Goal: Information Seeking & Learning: Learn about a topic

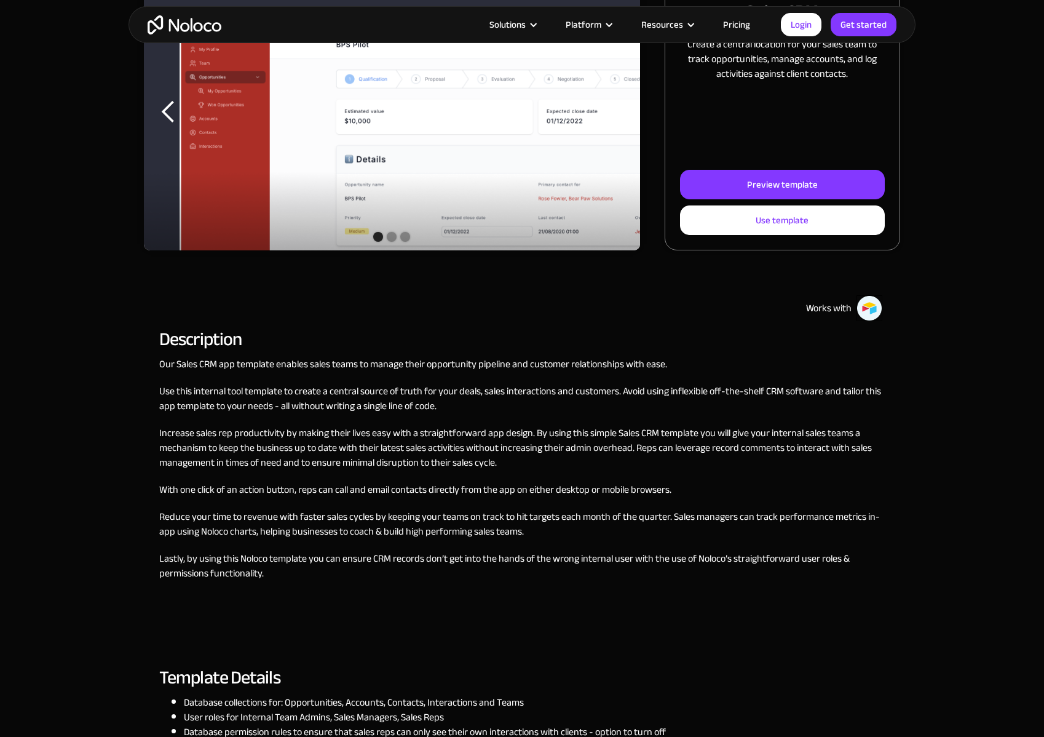
scroll to position [236, 0]
click at [278, 415] on div "Our Sales CRM app template enables sales teams to manage their opportunity pipe…" at bounding box center [522, 501] width 726 height 290
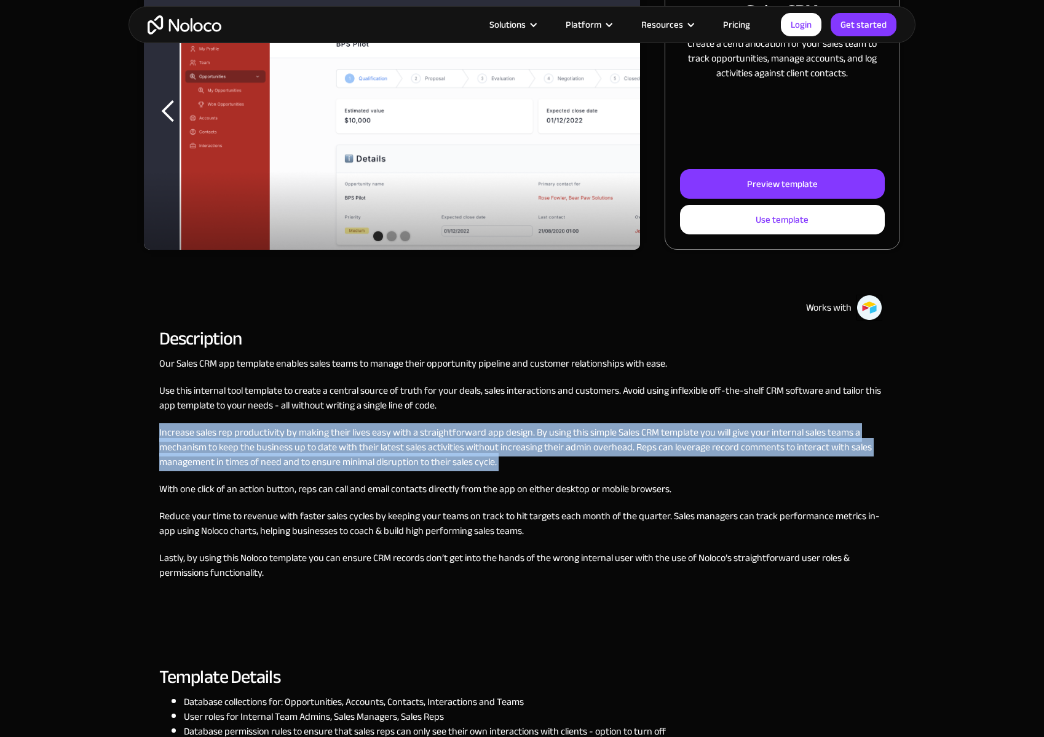
click at [290, 439] on p "Increase sales rep productivity by making their lives easy with a straightforwa…" at bounding box center [522, 447] width 726 height 44
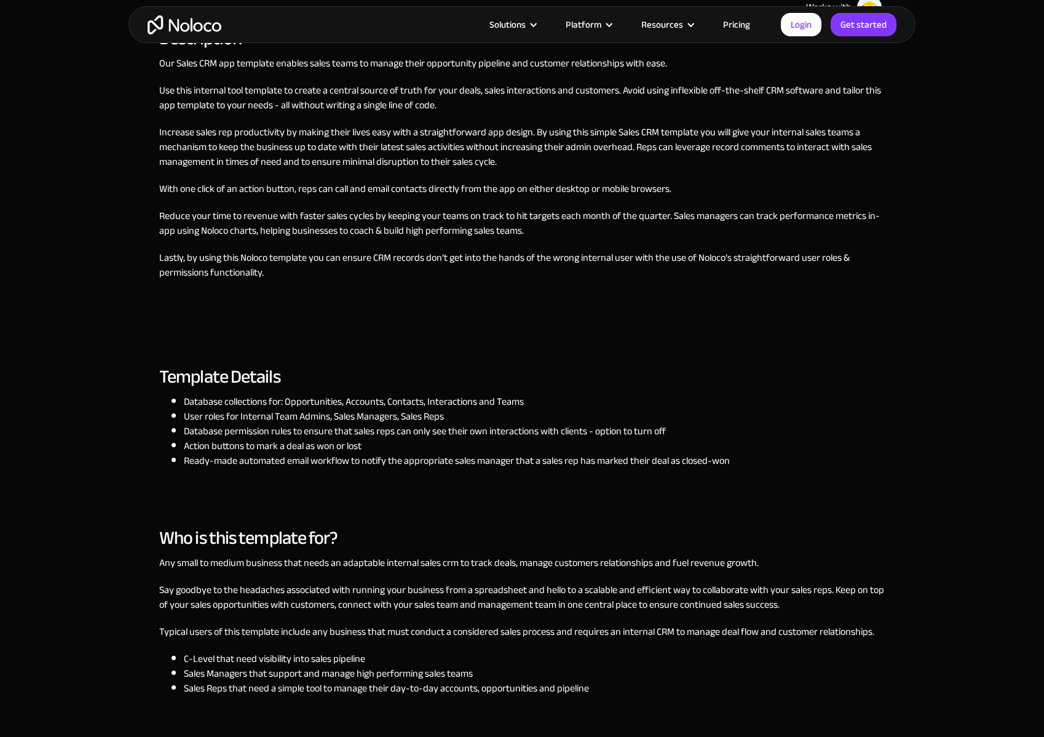
scroll to position [538, 0]
click at [292, 427] on li "Database permission rules to ensure that sales reps can only see their own inte…" at bounding box center [457, 430] width 546 height 15
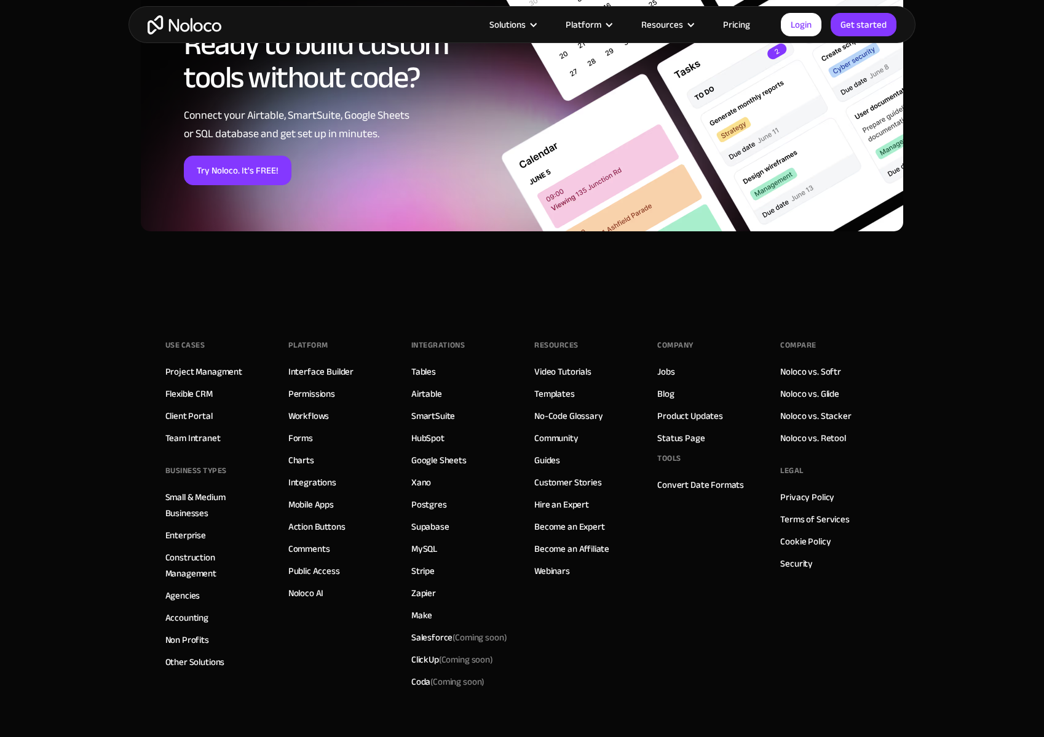
scroll to position [1952, 0]
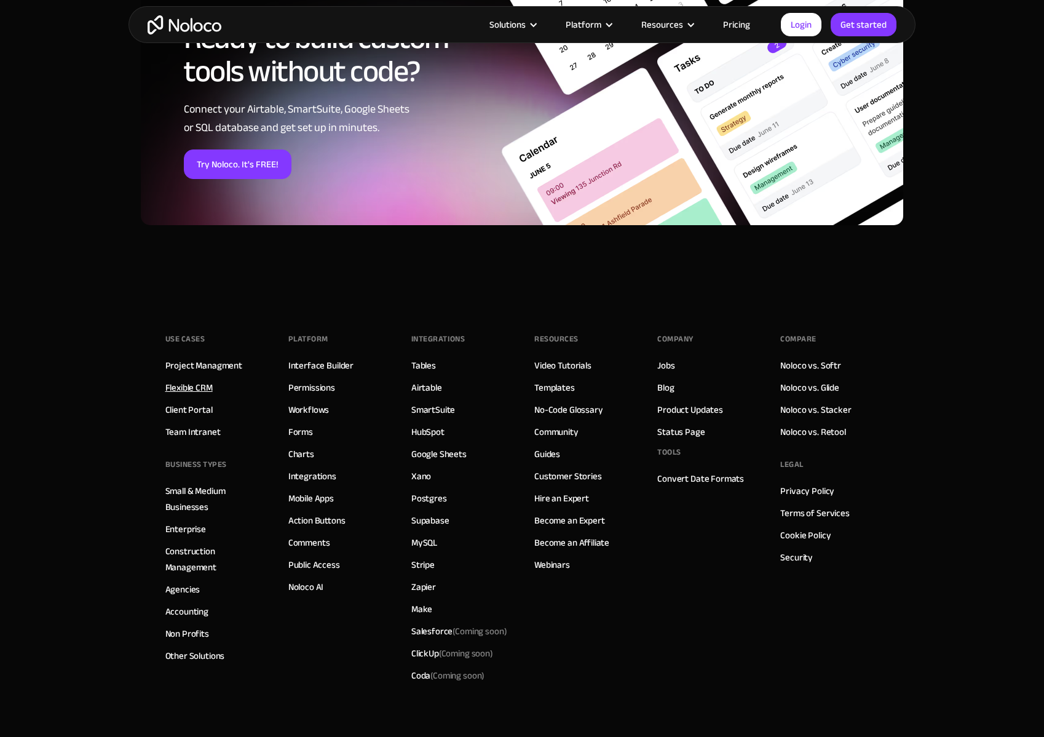
click at [191, 387] on link "Flexible CRM" at bounding box center [188, 387] width 47 height 16
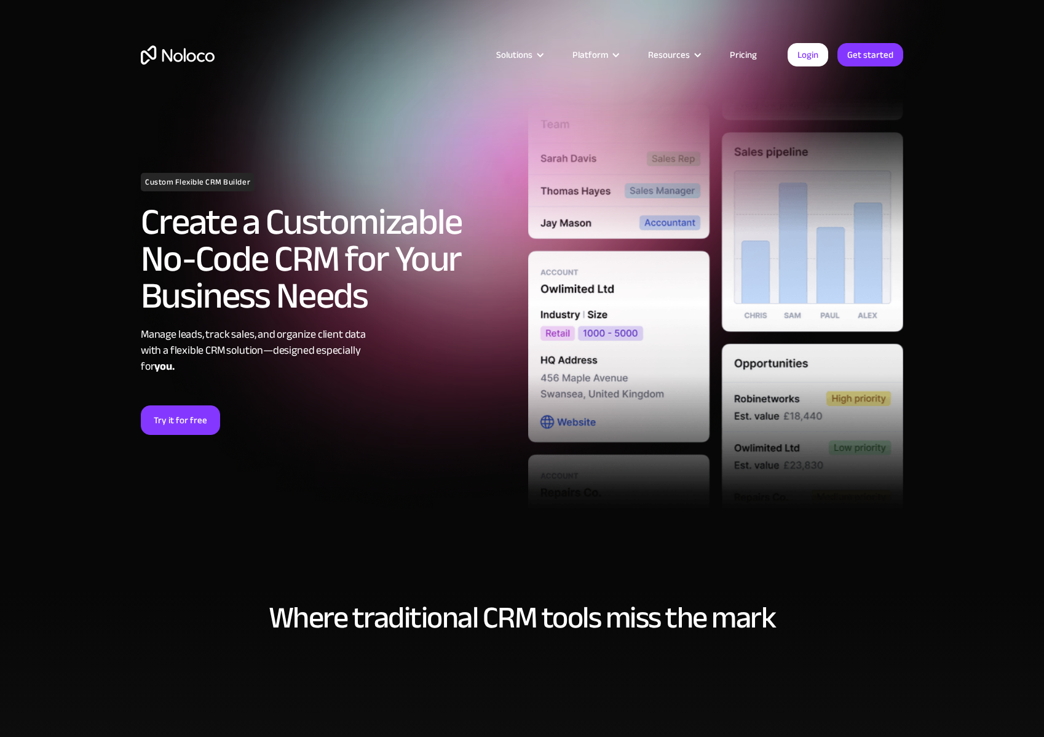
click at [308, 276] on h2 "Create a Customizable No-Code CRM for Your Business Needs" at bounding box center [328, 259] width 375 height 111
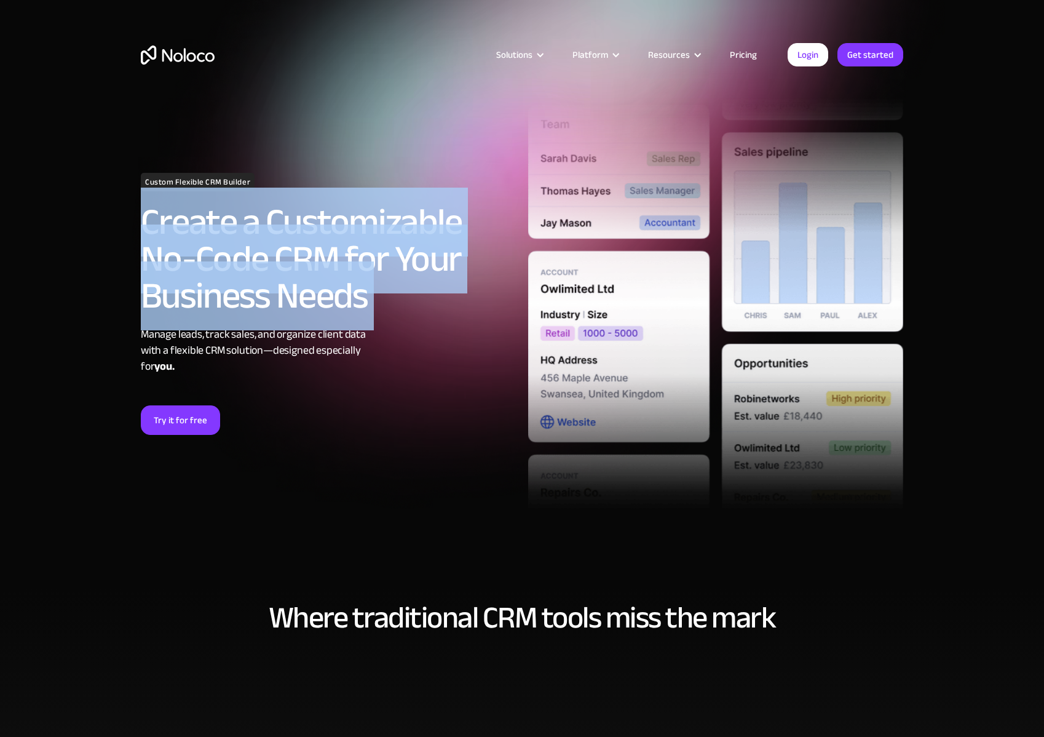
click at [316, 359] on div "Manage leads, track sales, and organize client data with a flexible CRM solutio…" at bounding box center [328, 351] width 375 height 48
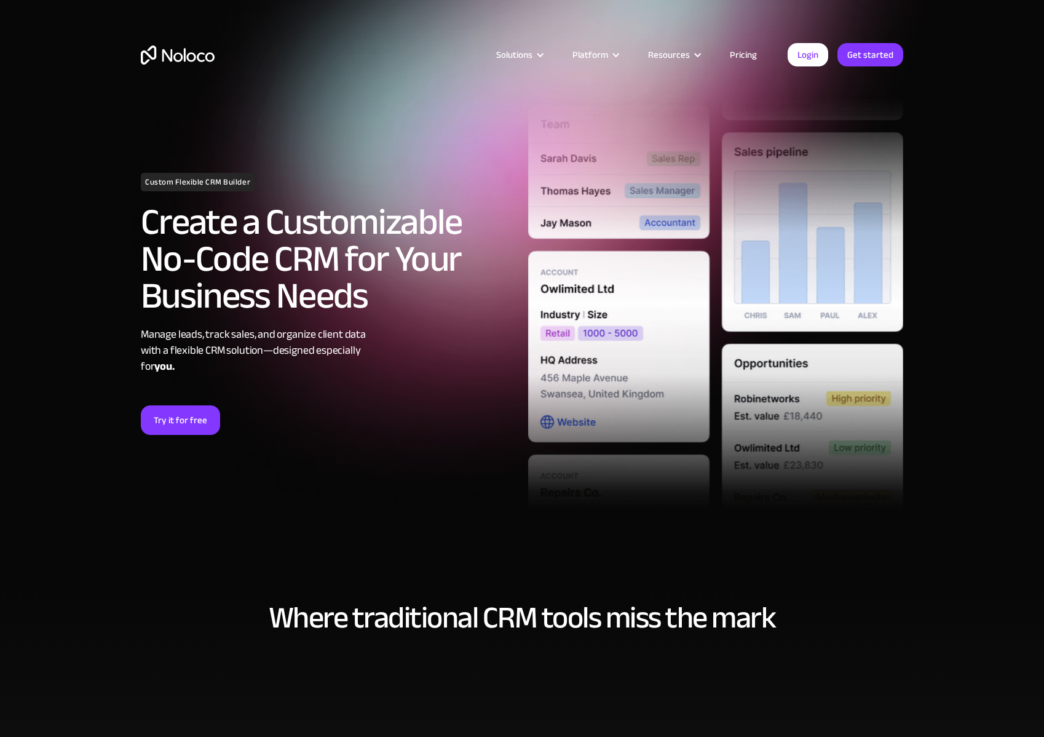
click at [316, 359] on div "Manage leads, track sales, and organize client data with a flexible CRM solutio…" at bounding box center [328, 351] width 375 height 48
click at [308, 337] on div "Manage leads, track sales, and organize client data with a flexible CRM solutio…" at bounding box center [328, 351] width 375 height 48
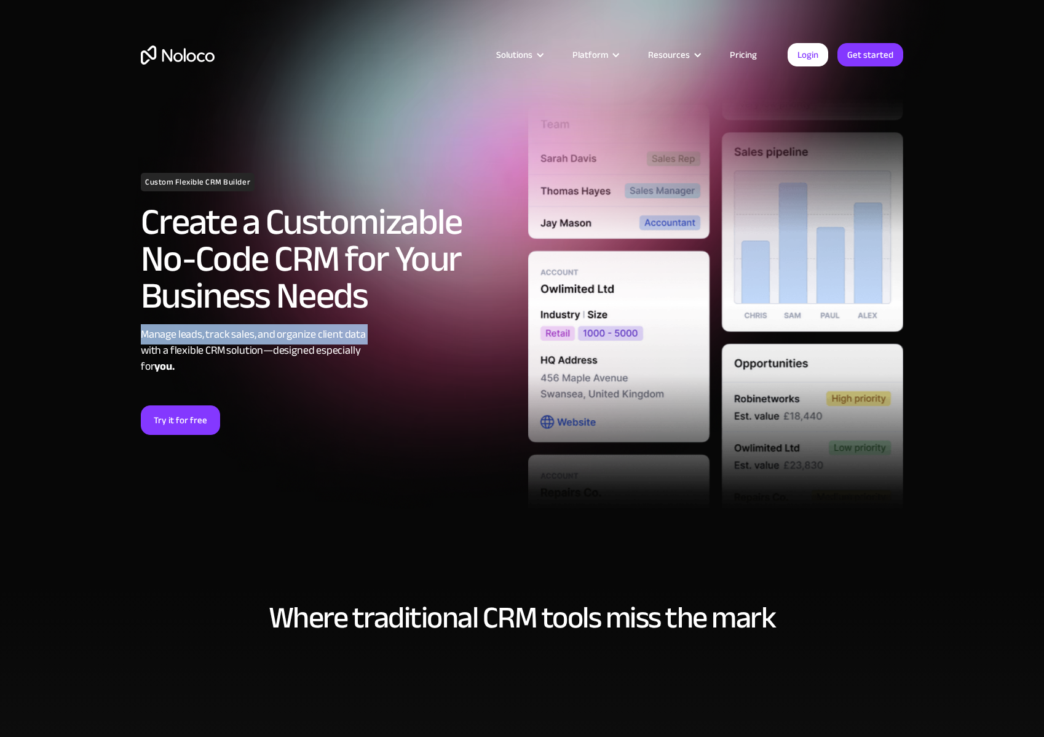
click at [285, 357] on div "Manage leads, track sales, and organize client data with a flexible CRM solutio…" at bounding box center [328, 351] width 375 height 48
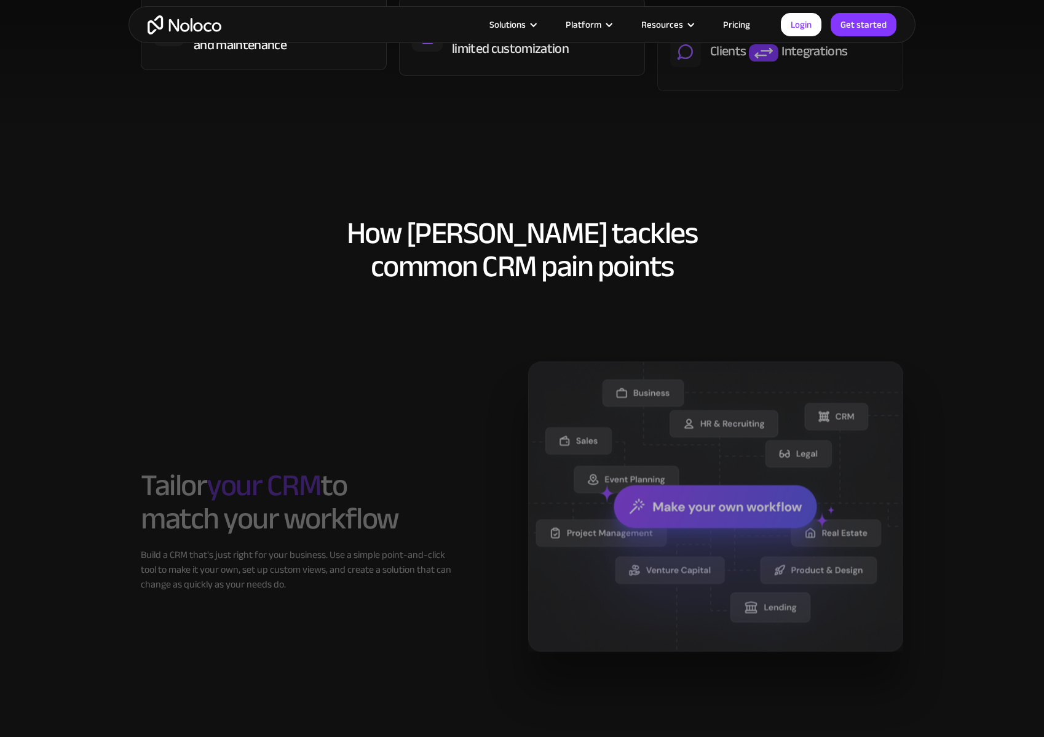
scroll to position [675, 0]
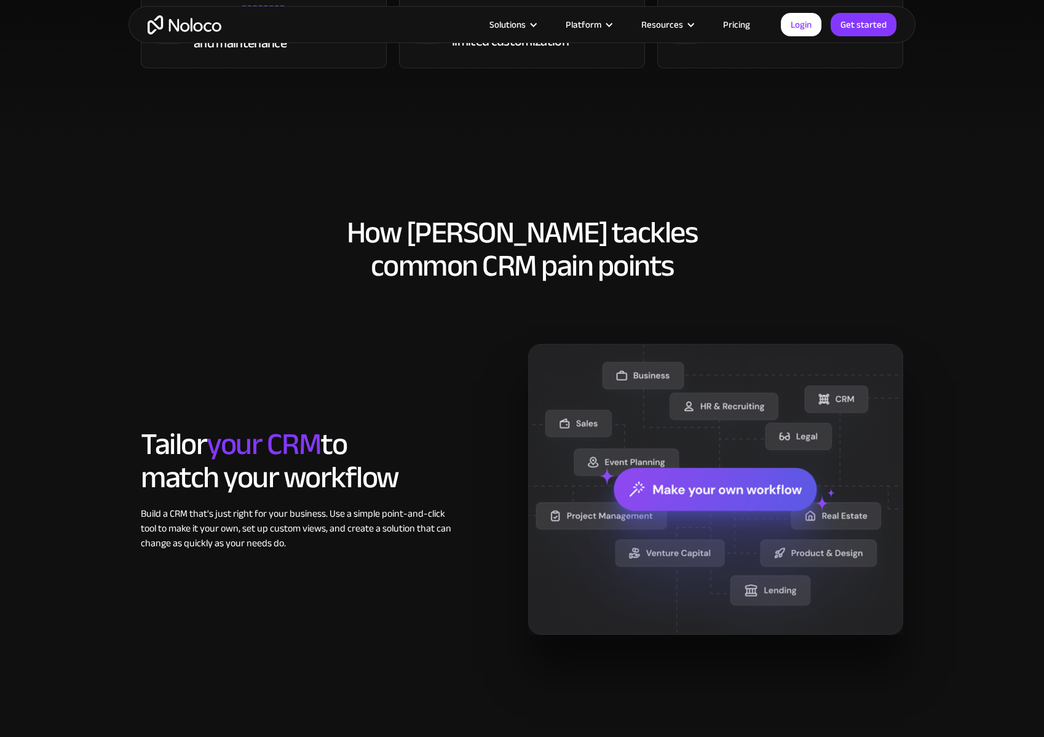
click at [284, 463] on h2 "Tailor your CRM to match your workflow" at bounding box center [296, 460] width 311 height 66
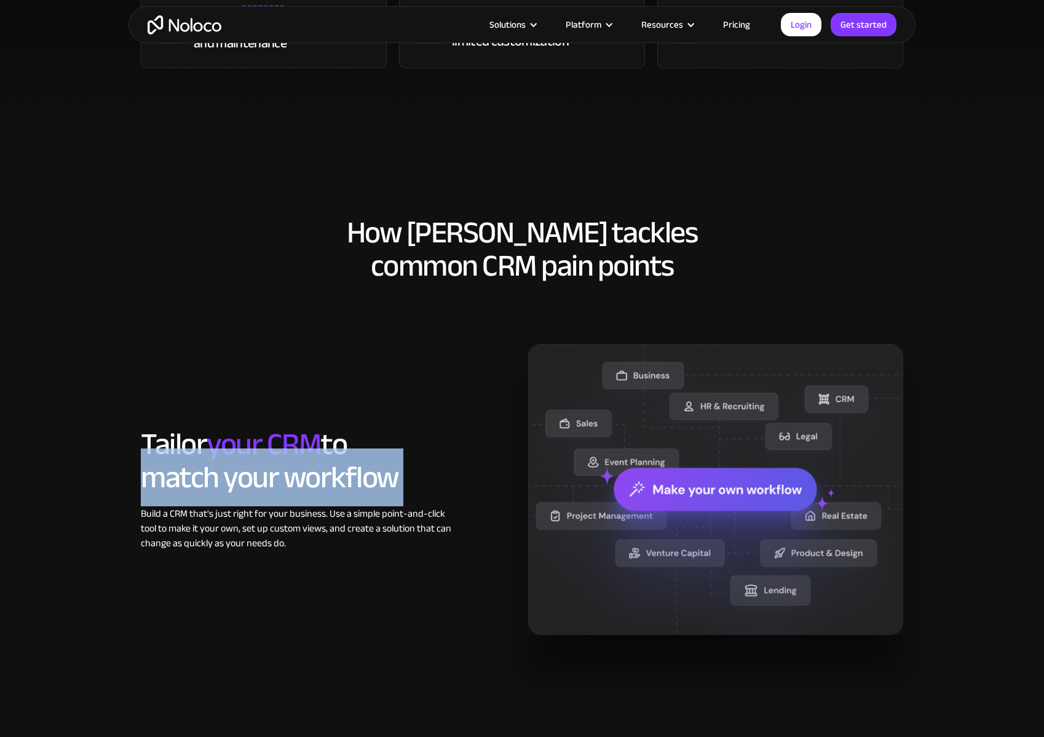
click at [293, 536] on div "Build a CRM that's just right for your business. Use a simple point-and-click t…" at bounding box center [296, 528] width 311 height 44
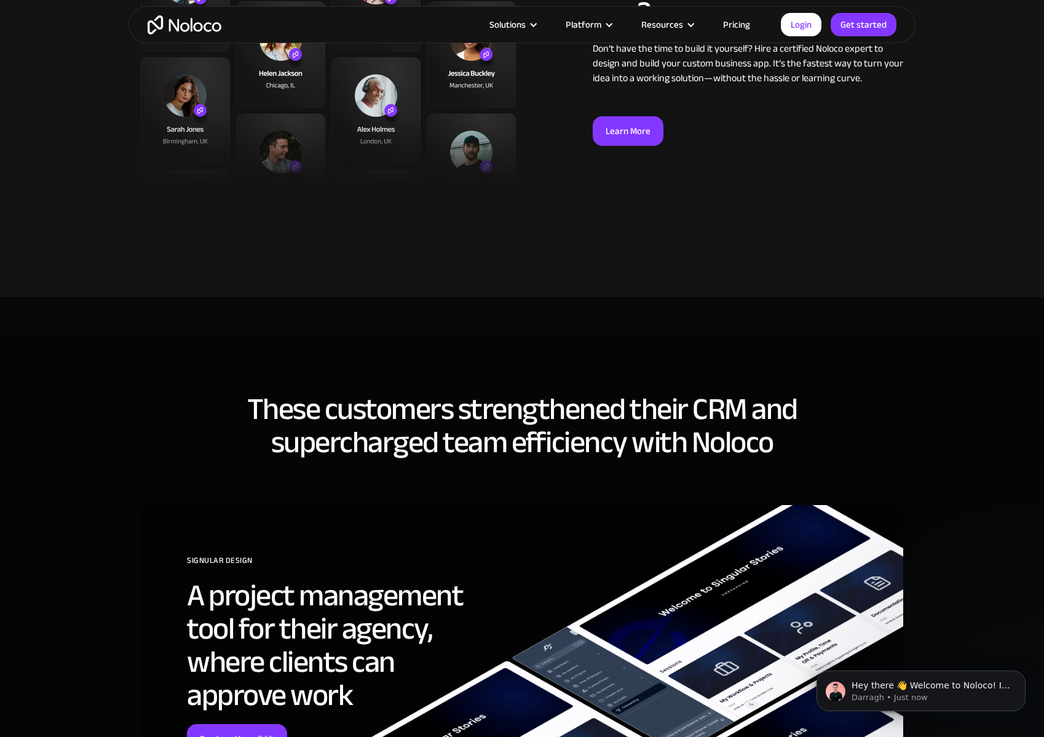
scroll to position [2765, 0]
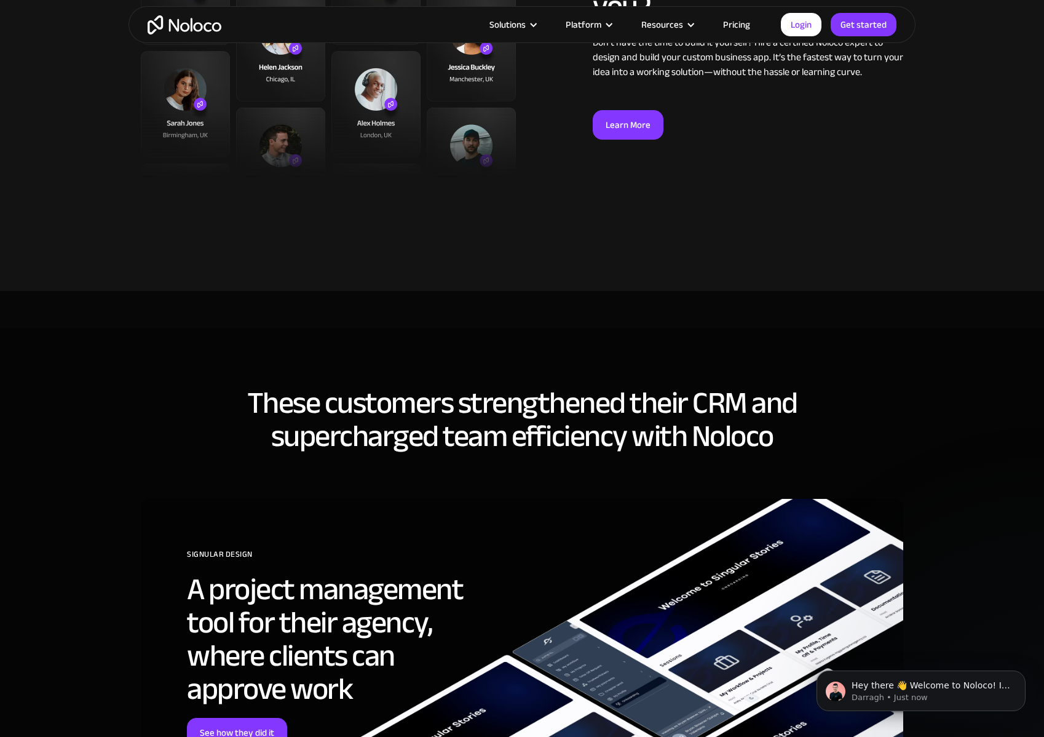
click at [563, 432] on h2 "These customers strengthened their CRM and supercharged team efficiency with No…" at bounding box center [522, 419] width 763 height 66
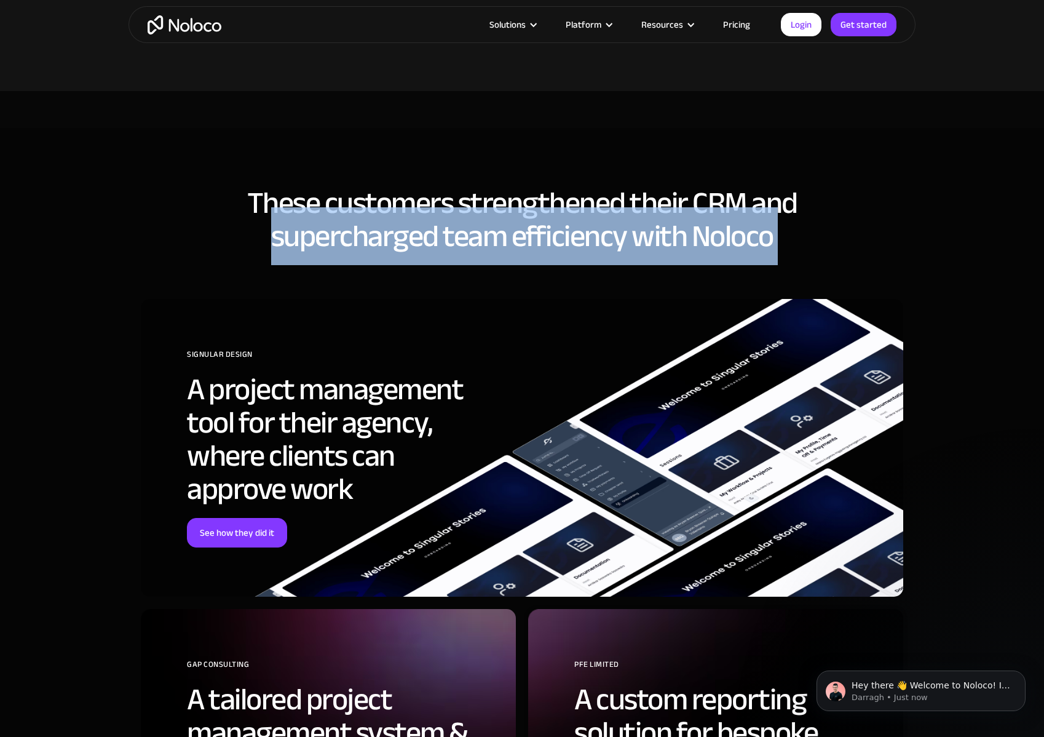
scroll to position [2971, 0]
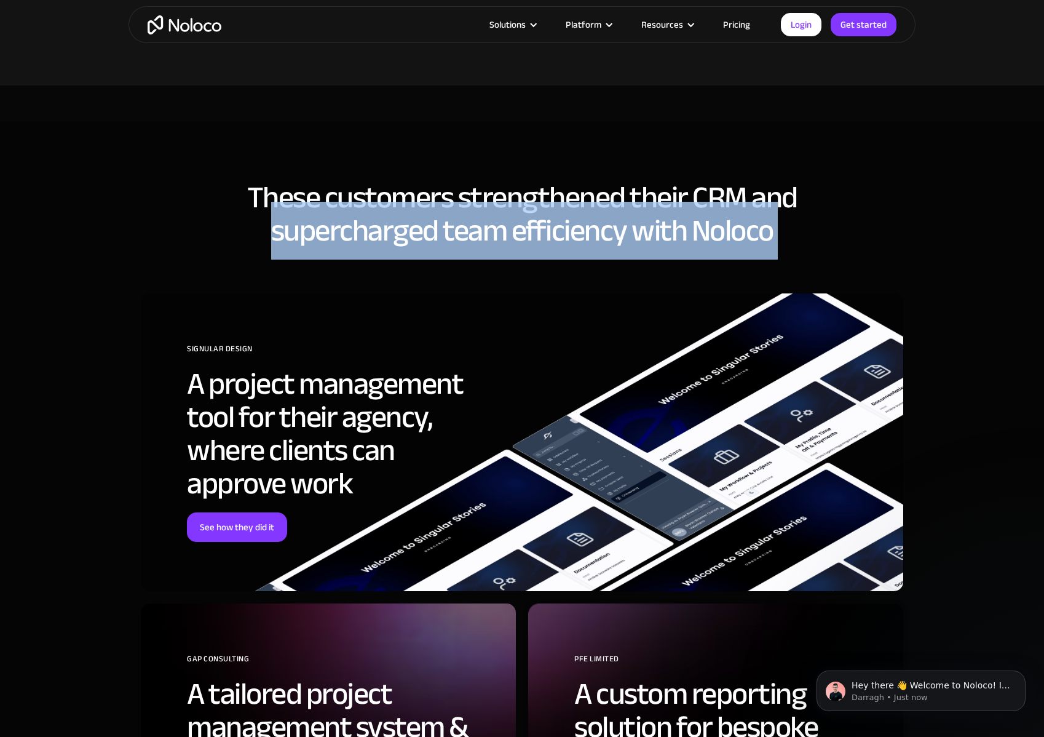
click at [415, 435] on h2 "A project management tool for their agency, where clients can approve work" at bounding box center [342, 433] width 311 height 133
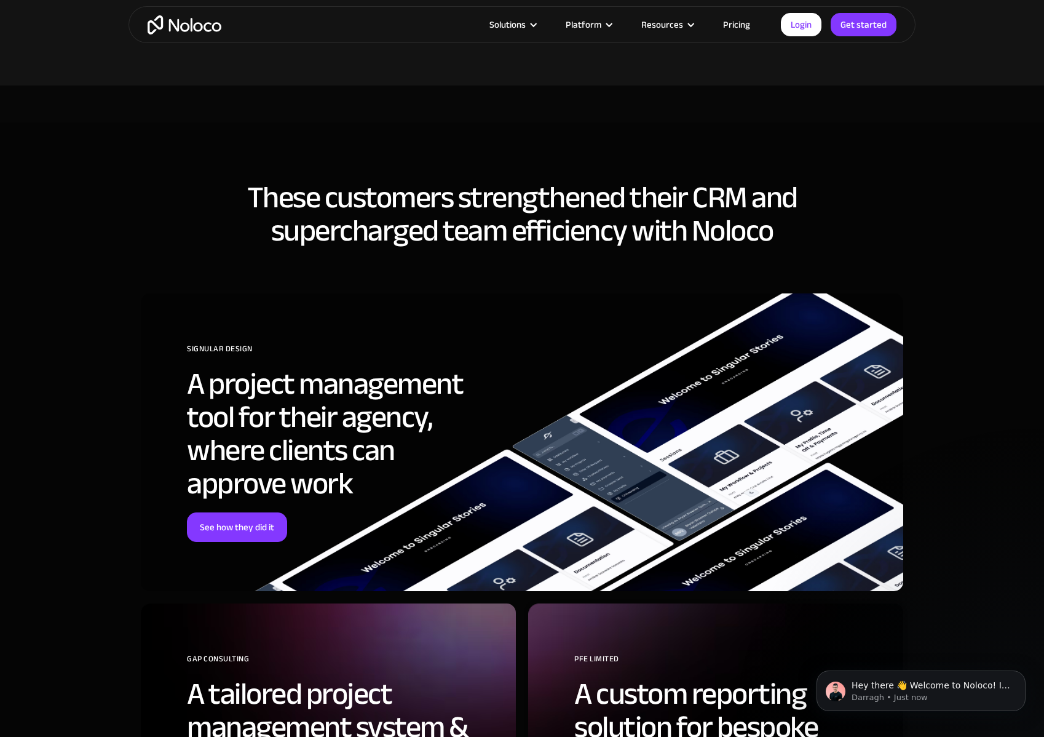
click at [415, 435] on h2 "A project management tool for their agency, where clients can approve work" at bounding box center [342, 433] width 311 height 133
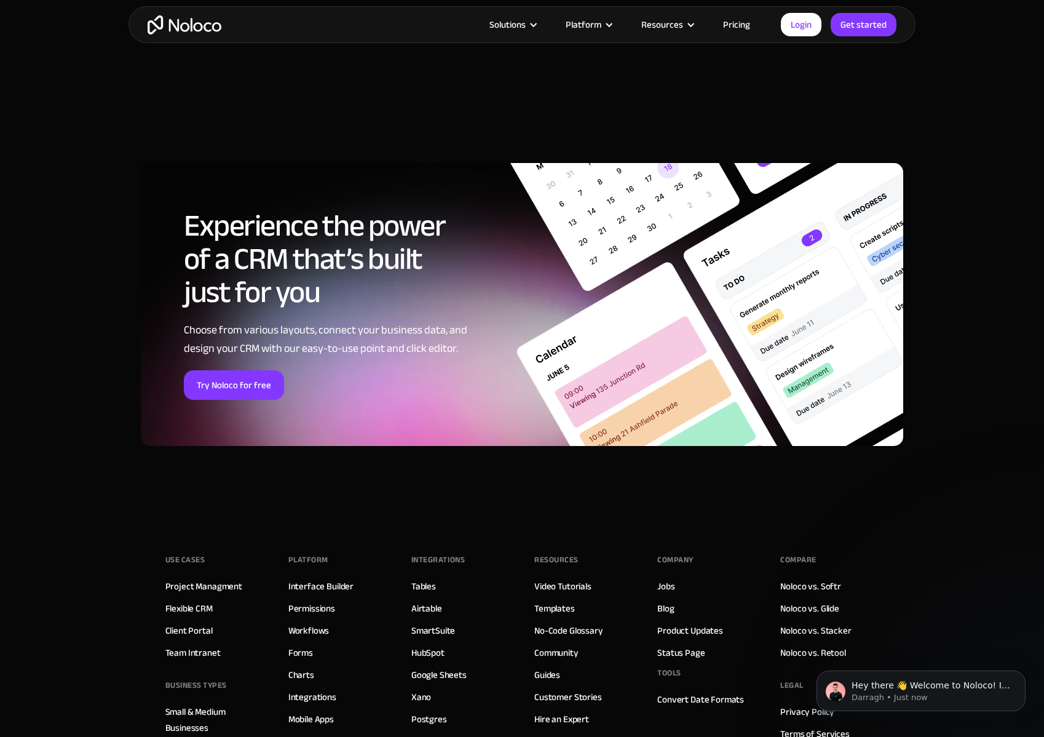
scroll to position [4774, 0]
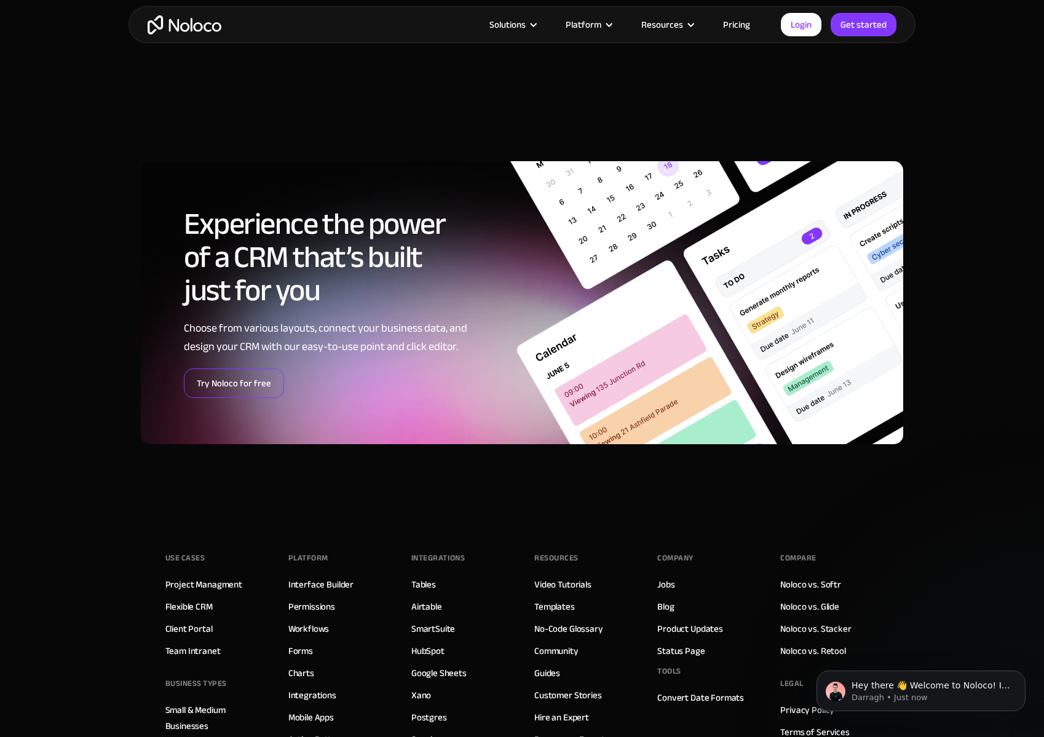
click at [224, 381] on link "Try Noloco for free" at bounding box center [234, 383] width 100 height 30
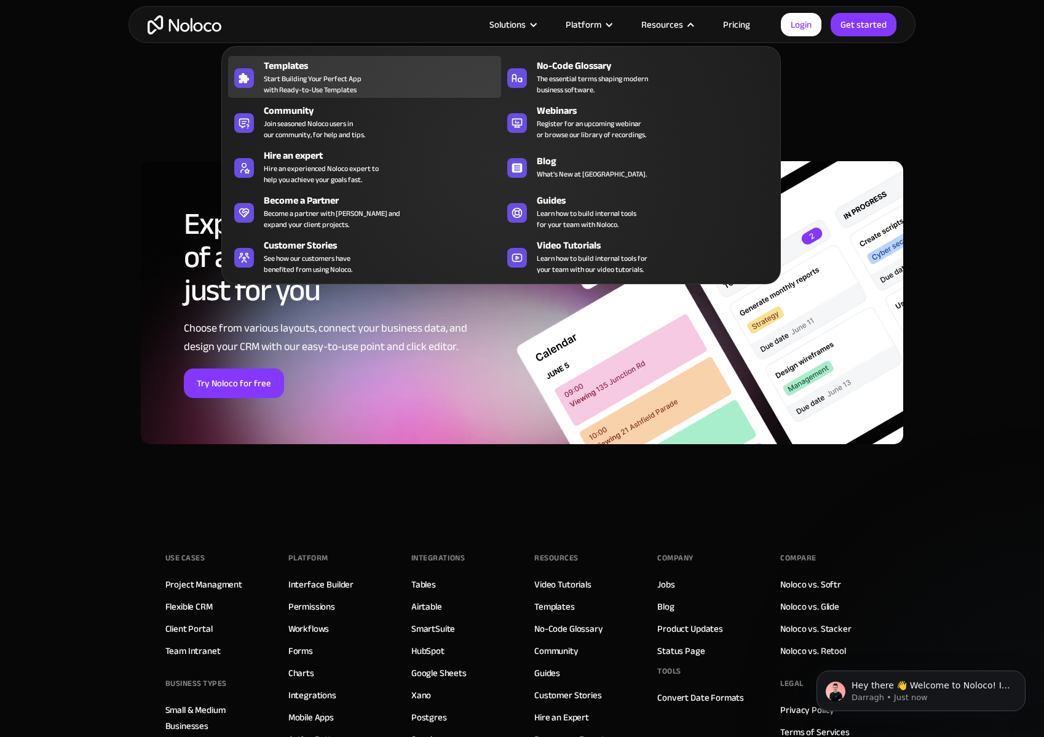
click at [359, 89] on span "Start Building Your Perfect App with Ready-to-Use Templates" at bounding box center [313, 84] width 98 height 22
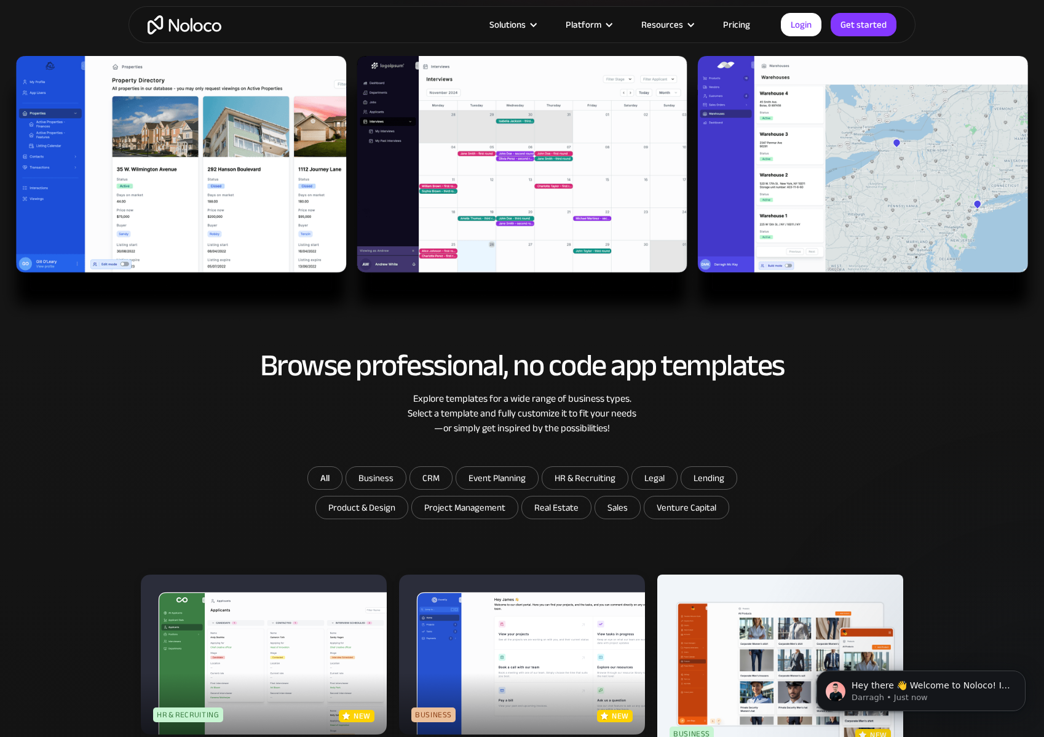
scroll to position [361, 0]
click at [431, 475] on input "CRM" at bounding box center [431, 478] width 42 height 22
checkbox input "true"
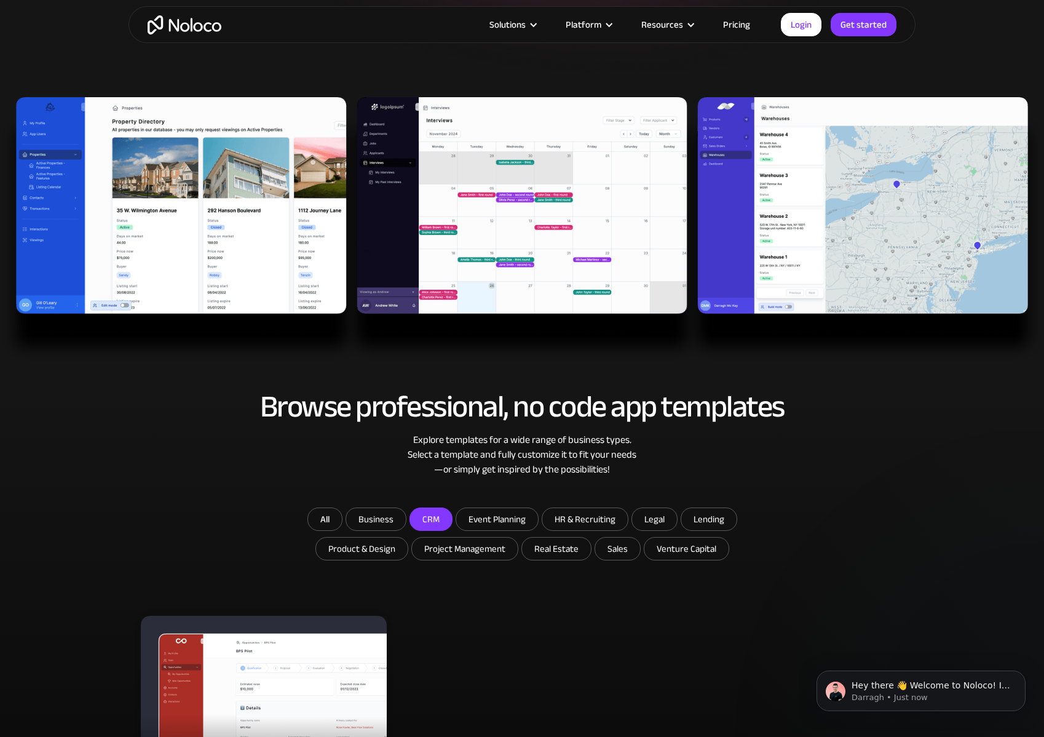
scroll to position [319, 0]
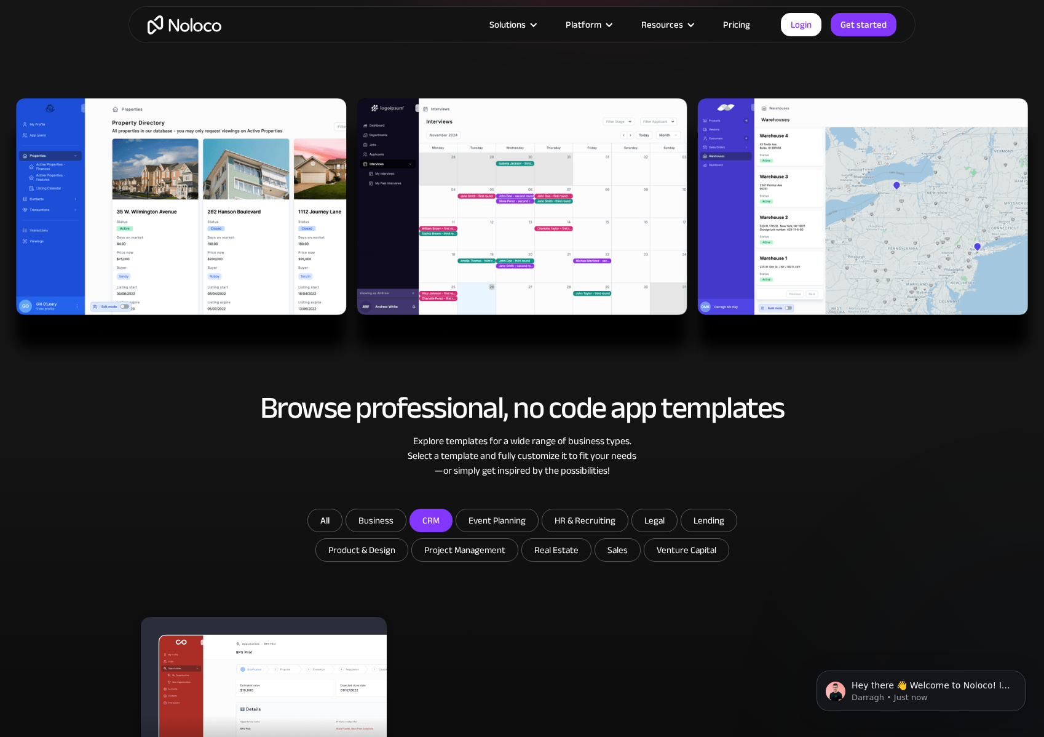
click at [172, 183] on img at bounding box center [522, 230] width 1044 height 265
click at [583, 523] on input "HR & Recruiting" at bounding box center [584, 520] width 85 height 22
checkbox input "true"
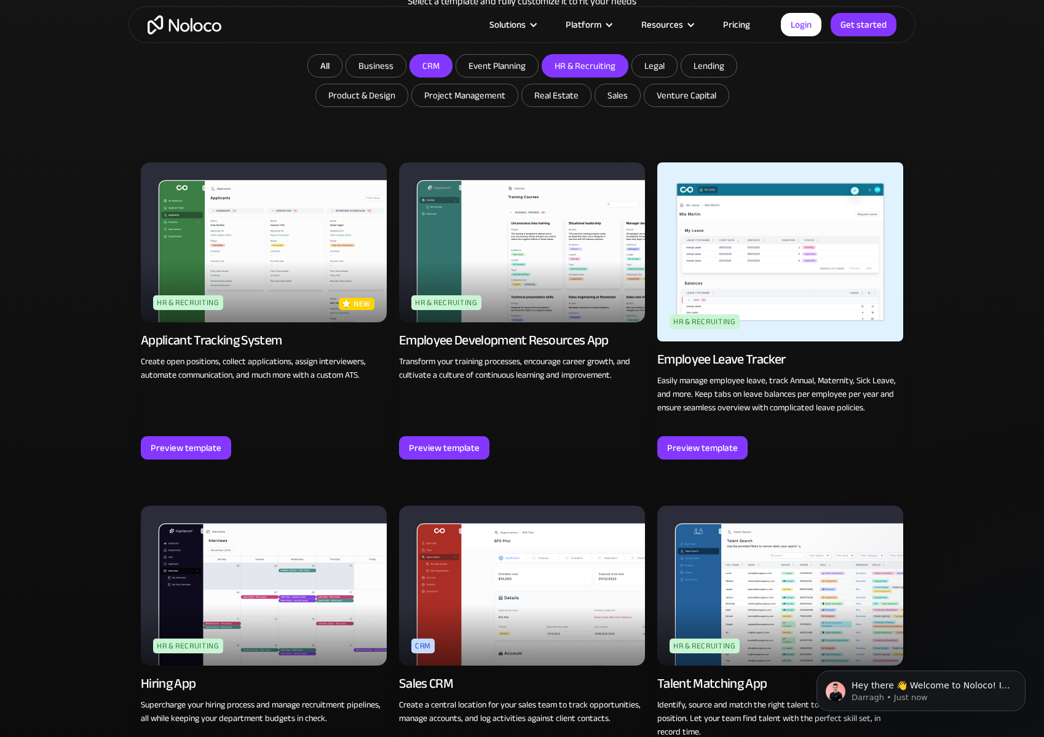
scroll to position [715, 0]
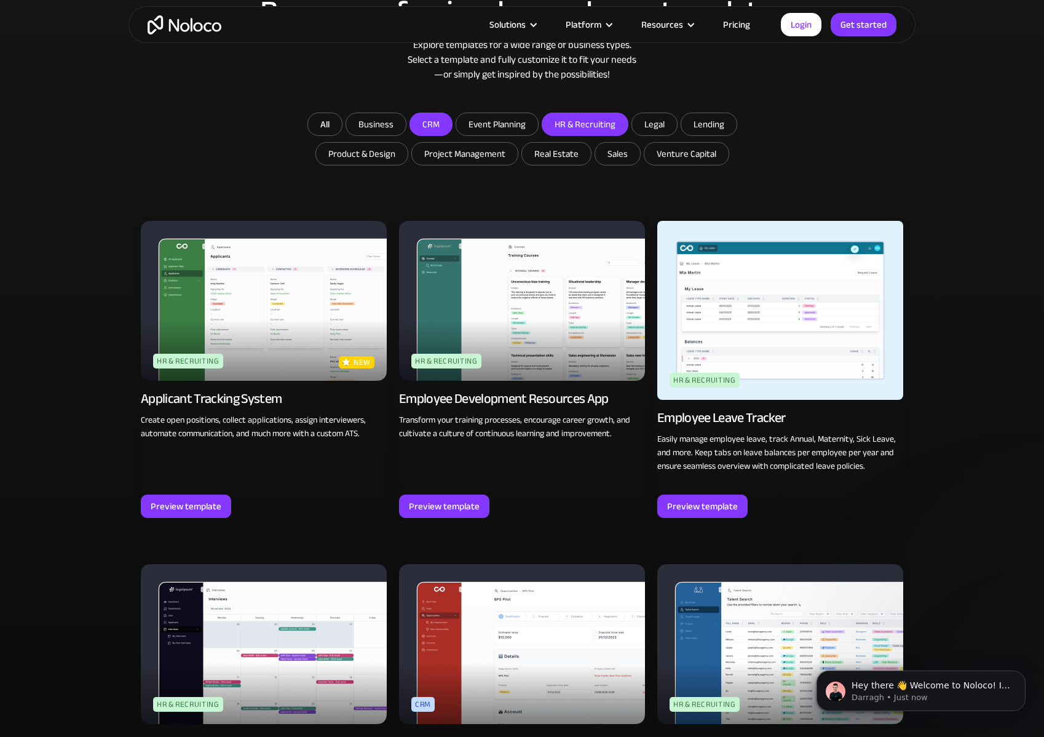
click at [252, 341] on img at bounding box center [264, 301] width 246 height 160
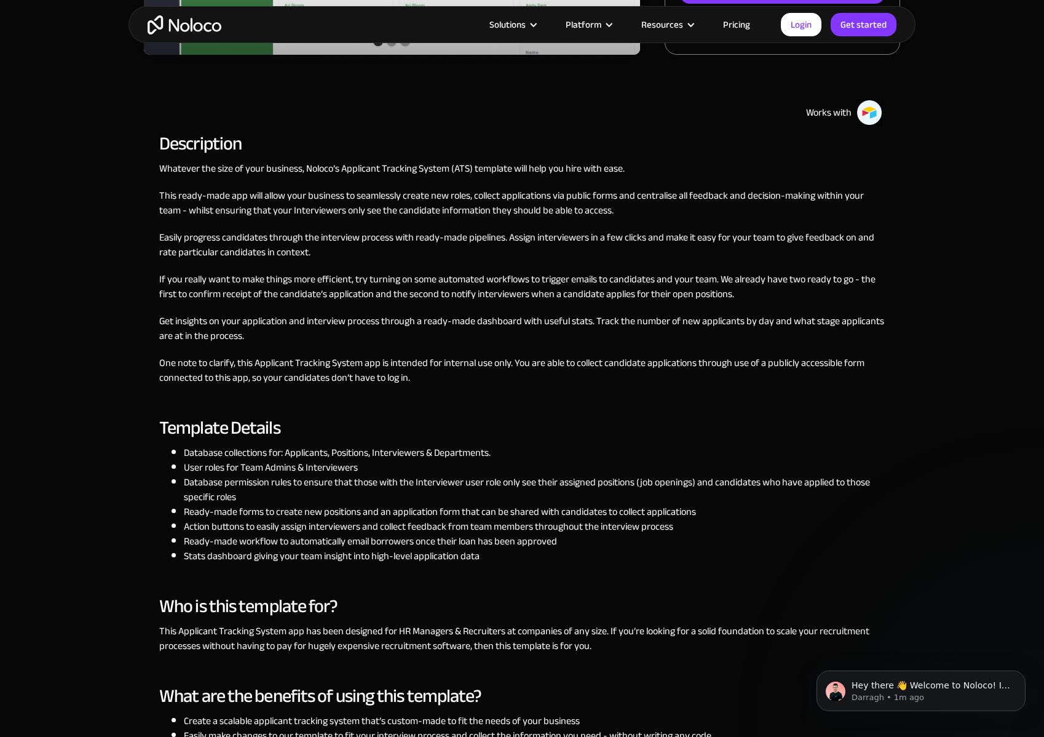
scroll to position [431, 0]
